Goal: Find specific page/section: Find specific page/section

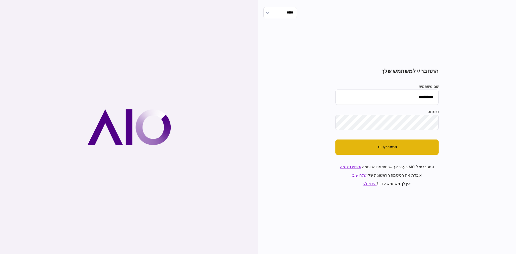
click at [421, 150] on button "התחבר/י" at bounding box center [386, 146] width 103 height 15
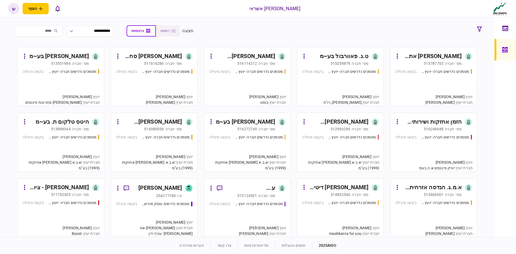
click at [335, 190] on div "[PERSON_NAME] דיטייל סנטר בע~מ" at bounding box center [338, 187] width 60 height 9
